Goal: Information Seeking & Learning: Learn about a topic

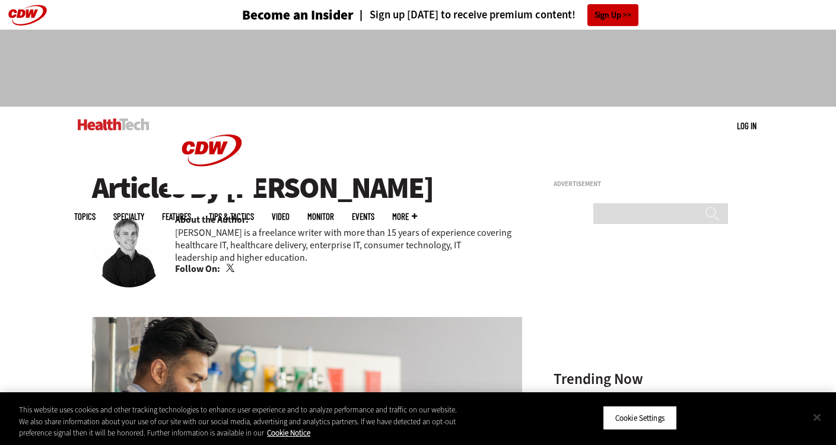
drag, startPoint x: 814, startPoint y: 419, endPoint x: 731, endPoint y: 378, distance: 92.6
click at [814, 419] on button "Close" at bounding box center [817, 417] width 26 height 26
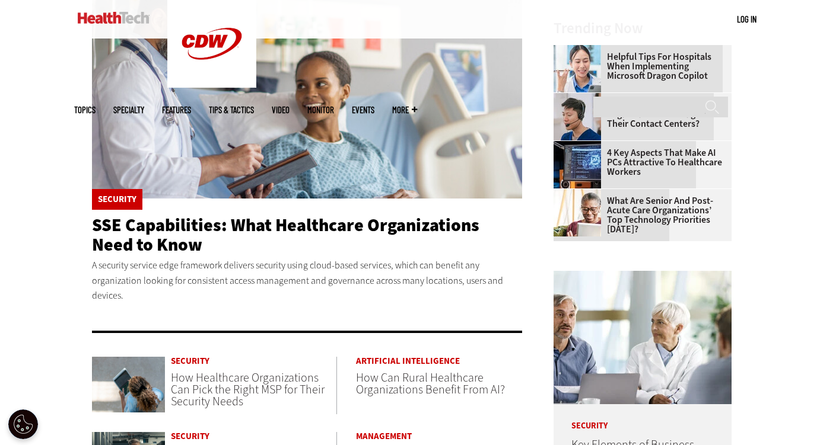
scroll to position [356, 0]
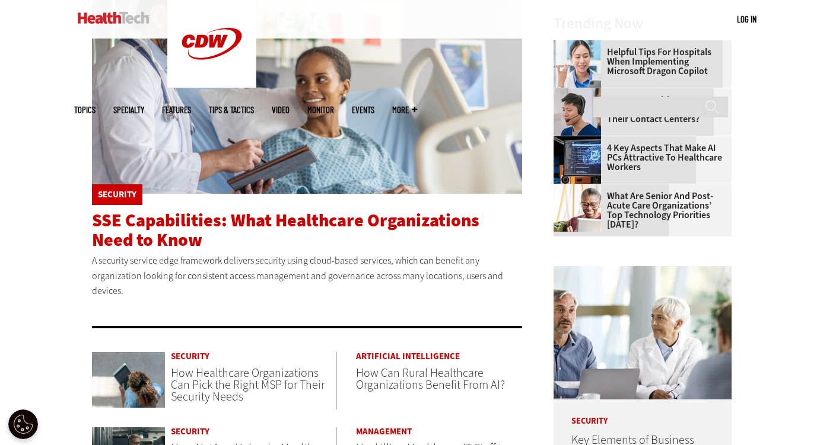
click at [400, 226] on span "SSE Capabilities: What Healthcare Organizations Need to Know" at bounding box center [285, 230] width 387 height 43
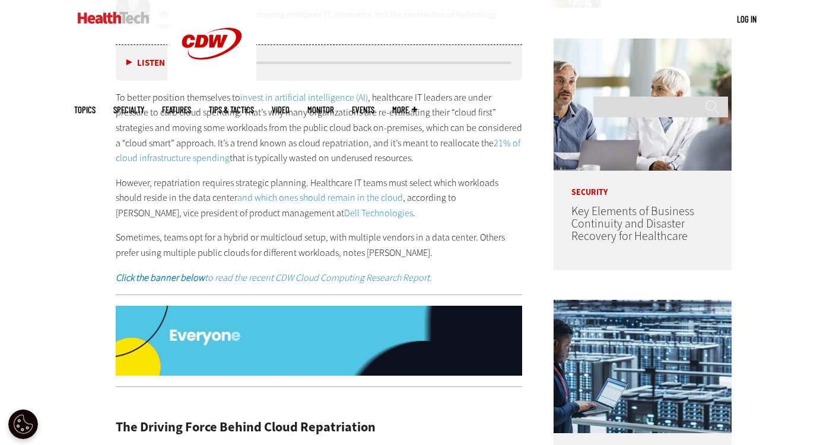
scroll to position [652, 0]
